Goal: Information Seeking & Learning: Learn about a topic

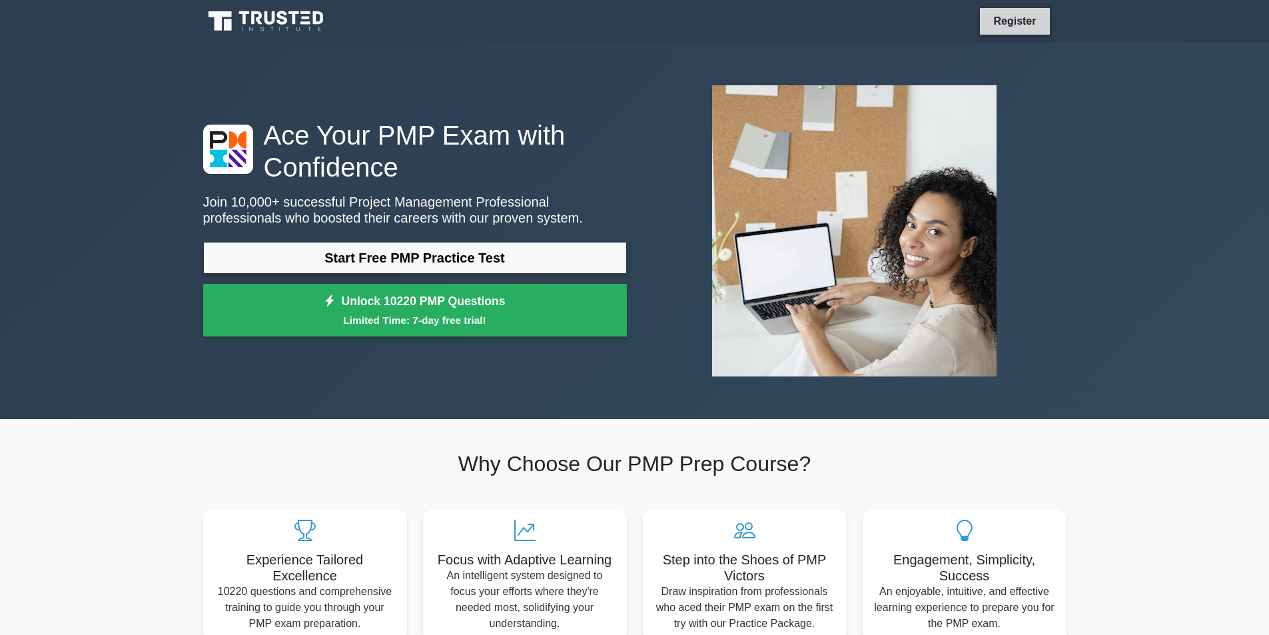
click at [992, 21] on link "Register" at bounding box center [1014, 21] width 59 height 17
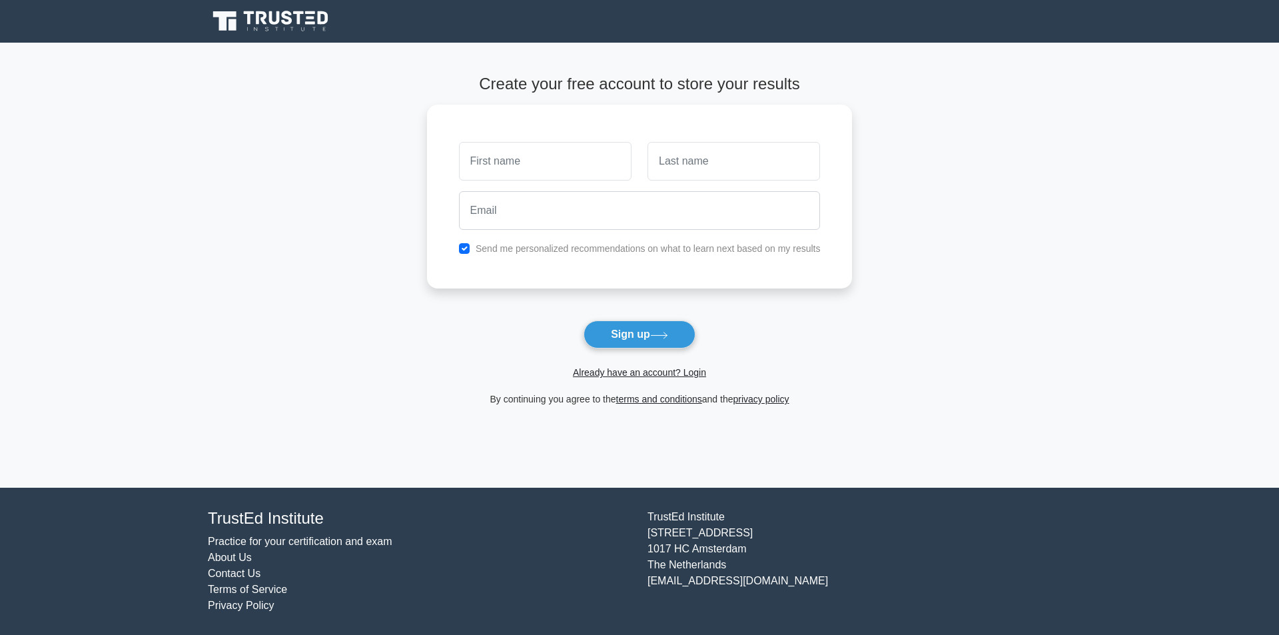
click at [227, 536] on link "Practice for your certification and exam" at bounding box center [300, 540] width 184 height 11
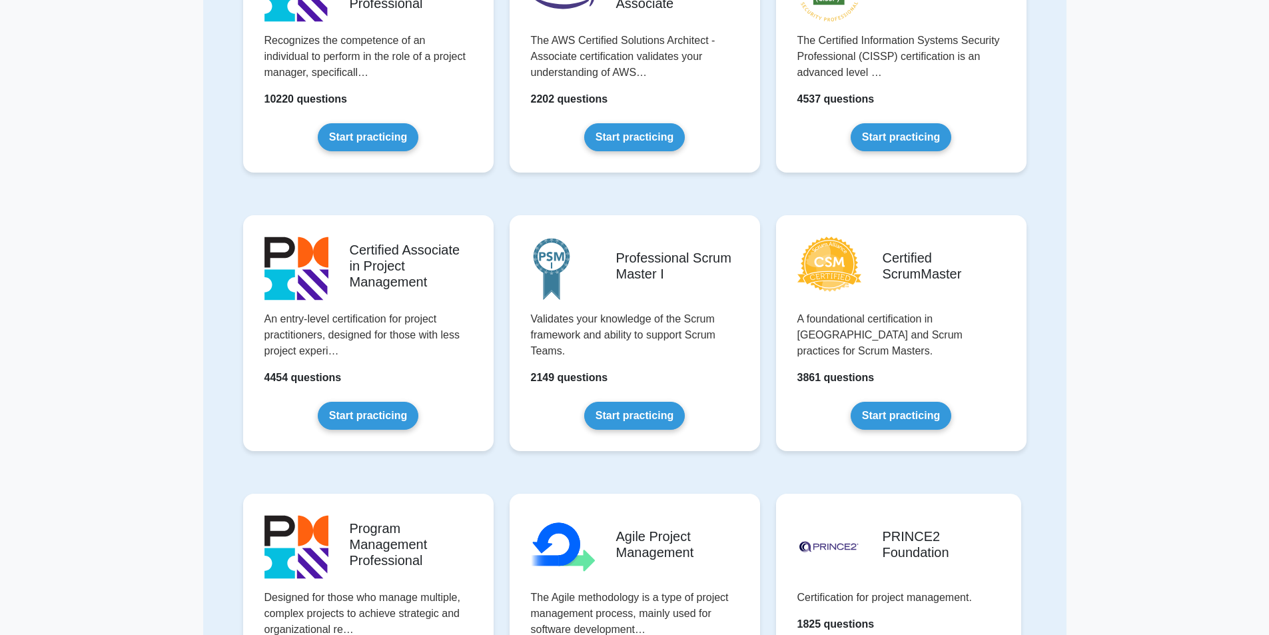
scroll to position [250, 0]
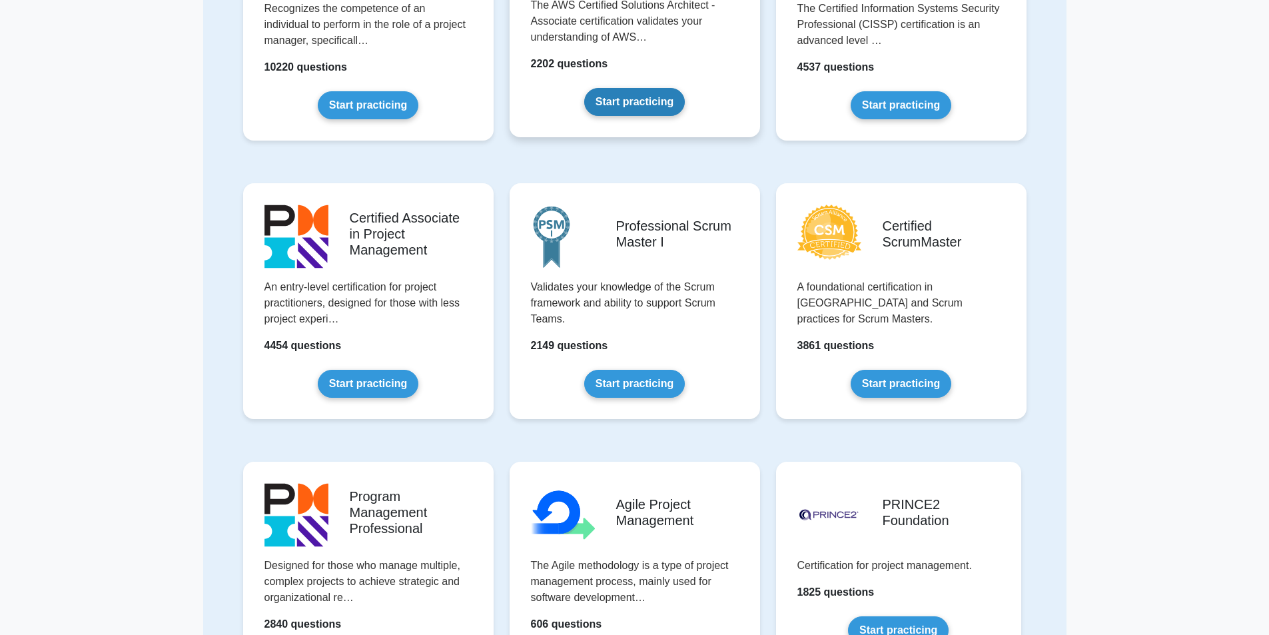
click at [603, 97] on link "Start practicing" at bounding box center [634, 102] width 101 height 28
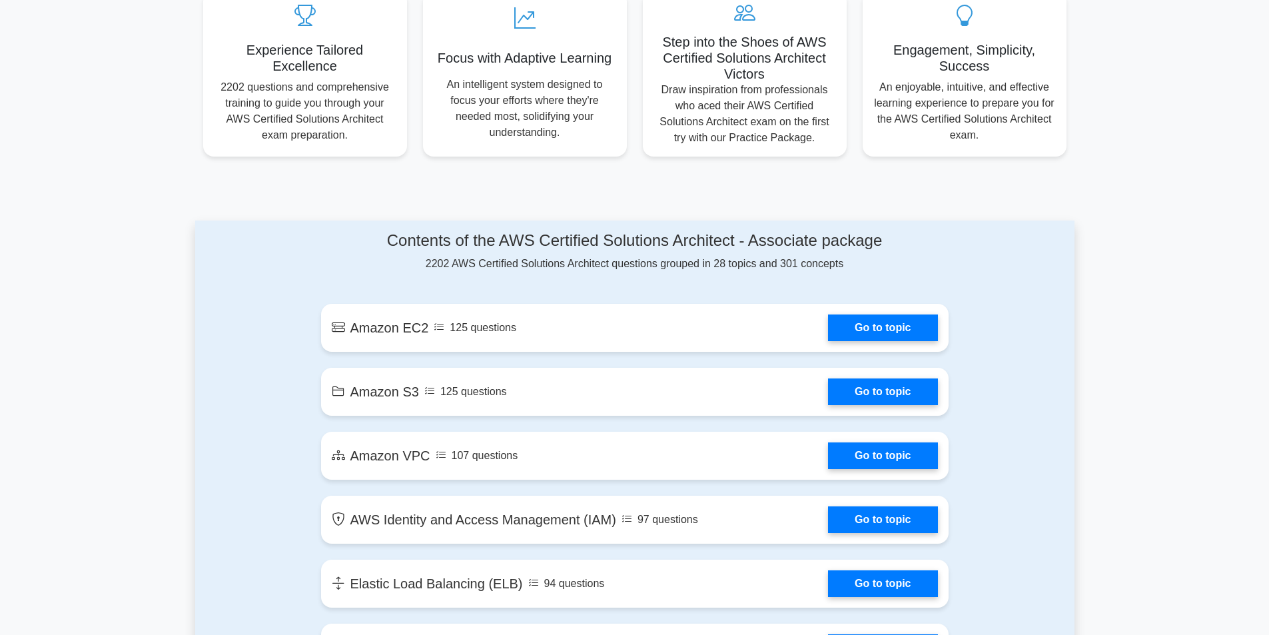
scroll to position [527, 0]
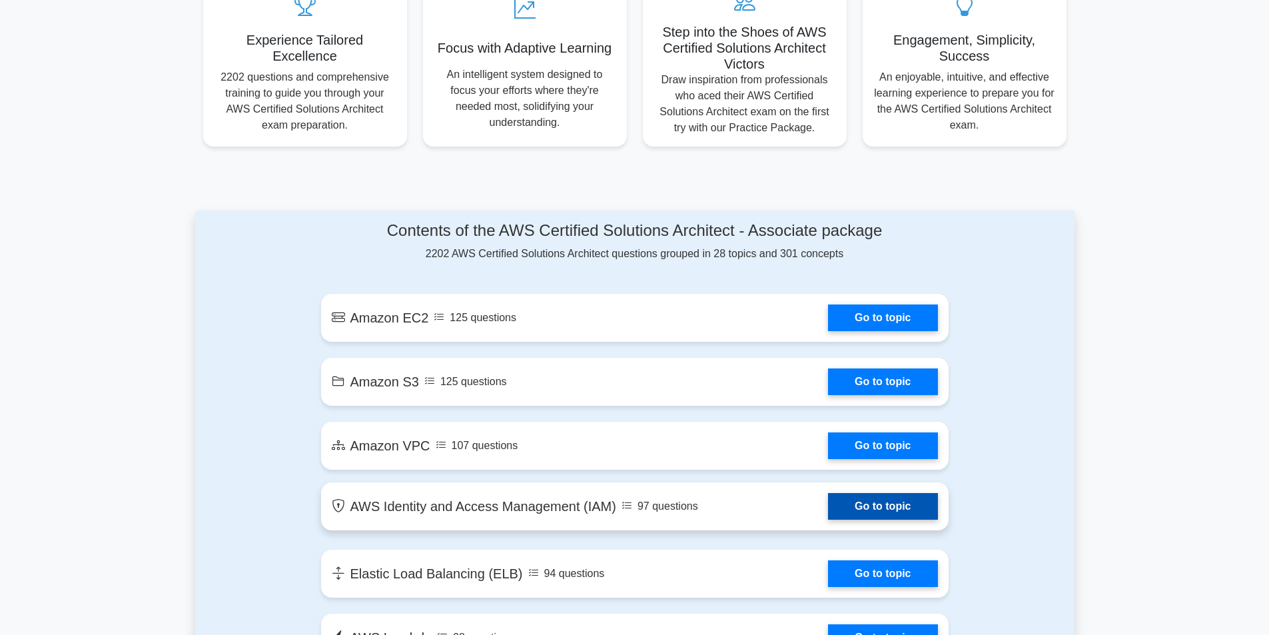
click at [840, 493] on link "Go to topic" at bounding box center [882, 506] width 109 height 27
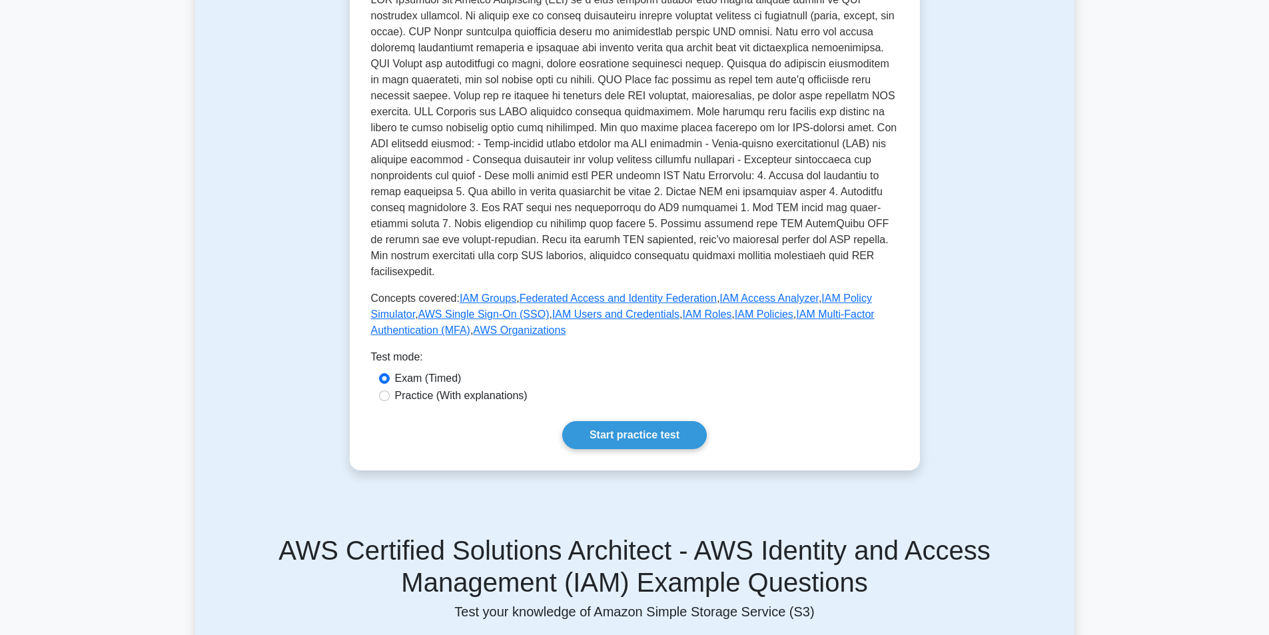
scroll to position [361, 0]
